Goal: Information Seeking & Learning: Learn about a topic

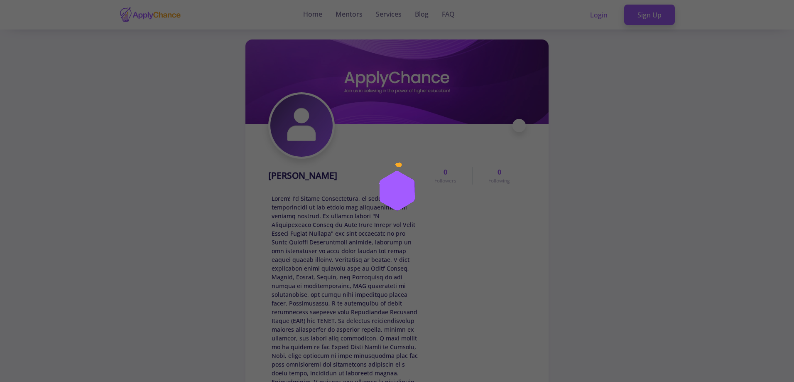
scroll to position [42, 0]
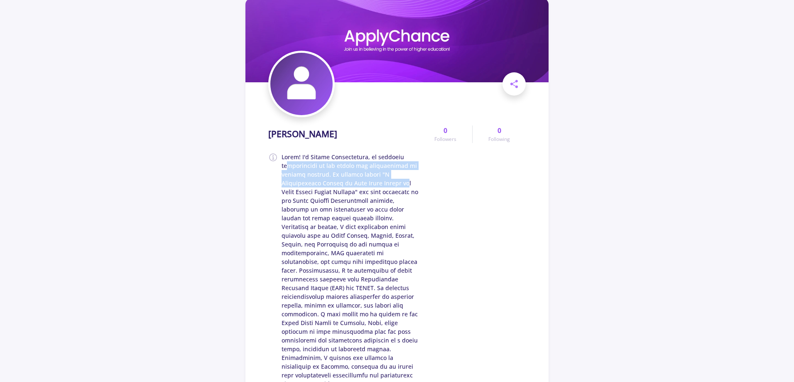
drag, startPoint x: 287, startPoint y: 165, endPoint x: 414, endPoint y: 185, distance: 128.2
click at [414, 185] on span at bounding box center [350, 269] width 137 height 235
click at [354, 192] on span at bounding box center [350, 269] width 137 height 235
drag, startPoint x: 305, startPoint y: 191, endPoint x: 360, endPoint y: 191, distance: 55.6
click at [360, 191] on span at bounding box center [350, 269] width 137 height 235
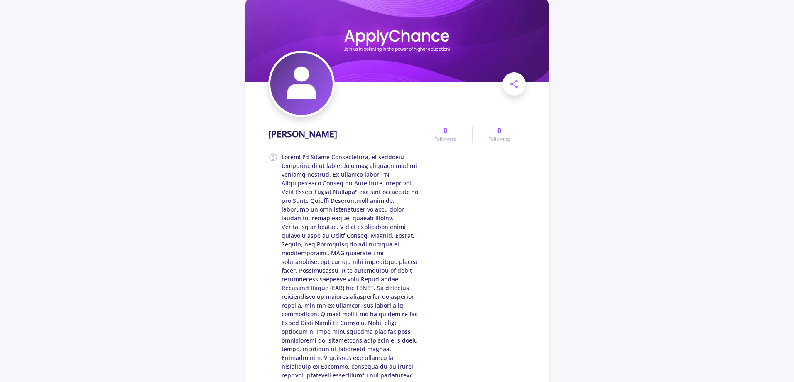
click at [387, 192] on span at bounding box center [350, 269] width 137 height 235
drag, startPoint x: 273, startPoint y: 207, endPoint x: 319, endPoint y: 217, distance: 47.1
click at [274, 207] on easy-svg at bounding box center [273, 269] width 10 height 235
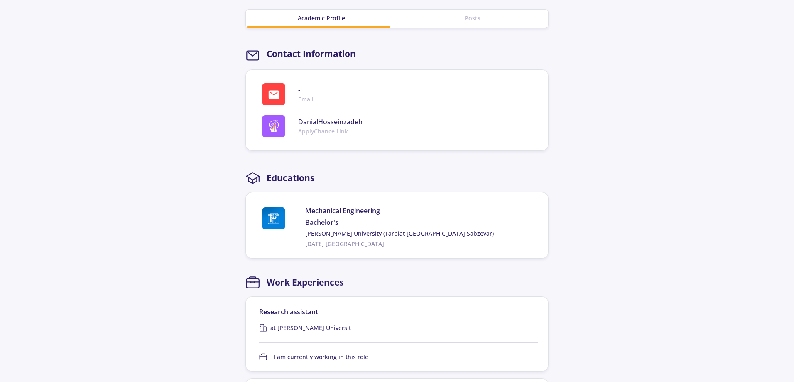
scroll to position [498, 0]
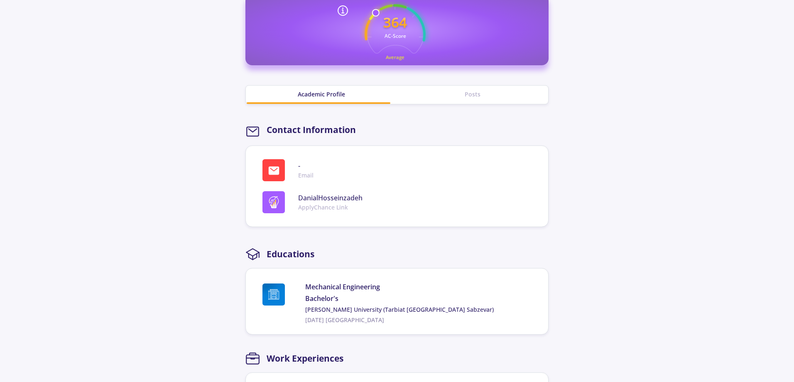
click at [308, 304] on div "Mechanical Engineering Bachelor's [PERSON_NAME] University ([GEOGRAPHIC_DATA] S…" at bounding box center [420, 303] width 230 height 42
click at [579, 276] on section "[PERSON_NAME] Living in : [GEOGRAPHIC_DATA] Gender : [DEMOGRAPHIC_DATA] Race : …" at bounding box center [397, 332] width 794 height 1603
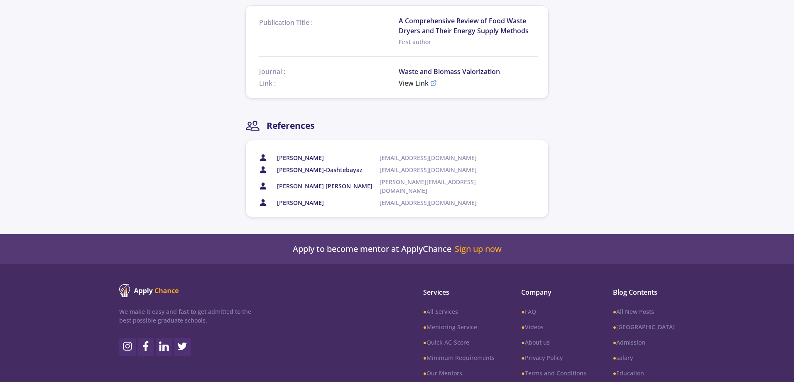
scroll to position [1457, 0]
